Goal: Task Accomplishment & Management: Manage account settings

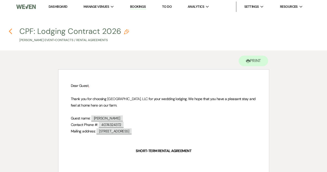
click at [9, 30] on icon "Previous" at bounding box center [11, 31] width 4 height 6
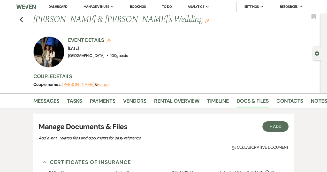
click at [137, 5] on link "Bookings" at bounding box center [138, 6] width 16 height 5
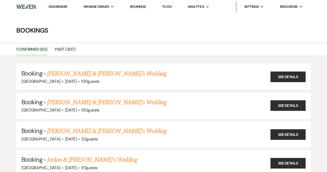
click at [65, 6] on link "Dashboard" at bounding box center [58, 6] width 19 height 4
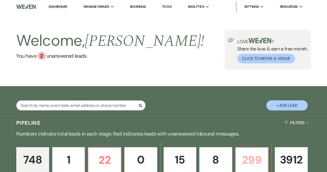
click at [246, 160] on p "299" at bounding box center [252, 159] width 26 height 17
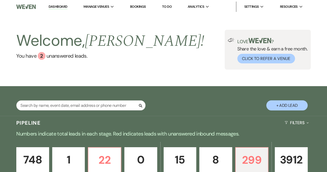
scroll to position [133, 0]
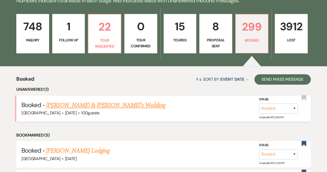
click at [88, 102] on link "[PERSON_NAME] & [PERSON_NAME]'s Wedding" at bounding box center [105, 105] width 119 height 9
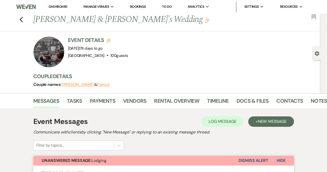
click at [88, 102] on li "Tasks" at bounding box center [78, 102] width 23 height 12
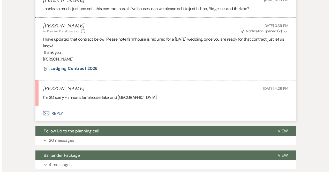
scroll to position [389, 0]
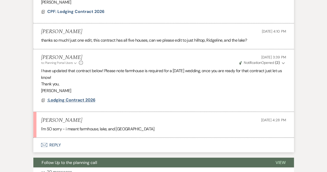
click at [78, 97] on span ":Lodging Contract 2026" at bounding box center [71, 99] width 48 height 5
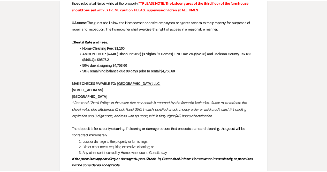
scroll to position [0, 0]
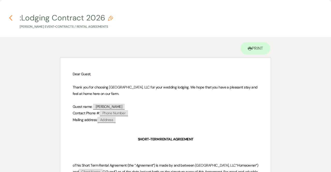
click at [11, 17] on icon "Previous" at bounding box center [11, 18] width 4 height 6
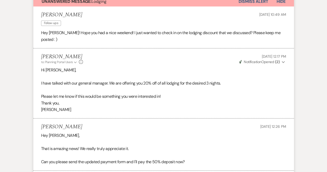
scroll to position [159, 0]
